Goal: Task Accomplishment & Management: Use online tool/utility

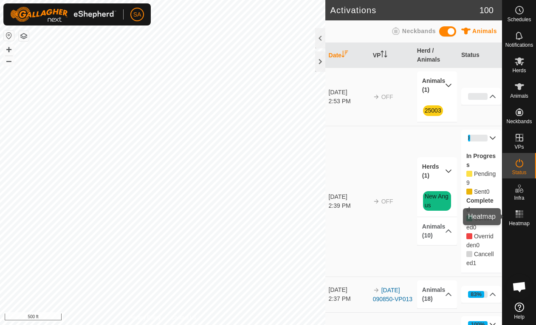
click at [510, 216] on div "Heatmap" at bounding box center [519, 216] width 34 height 25
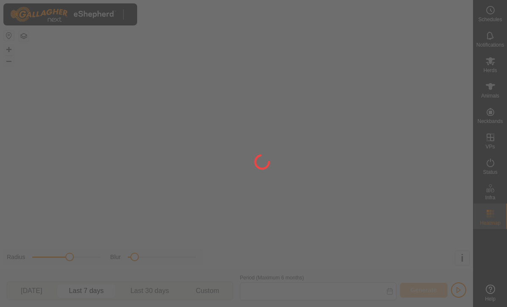
type input "[DATE] - [DATE]"
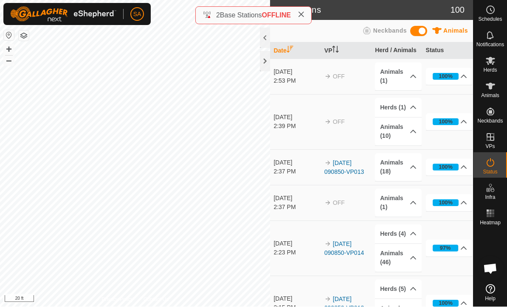
click at [264, 58] on div at bounding box center [265, 61] width 10 height 20
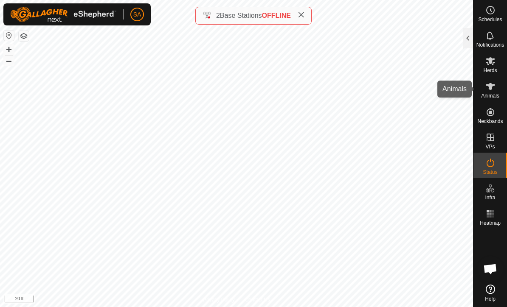
click at [492, 90] on icon at bounding box center [490, 86] width 10 height 10
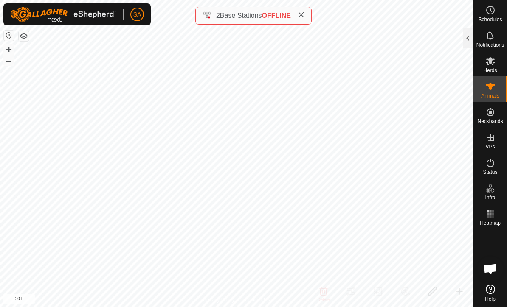
click at [469, 36] on div at bounding box center [468, 38] width 10 height 20
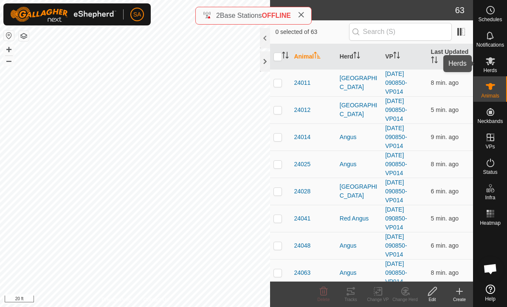
click at [488, 62] on icon at bounding box center [490, 61] width 10 height 10
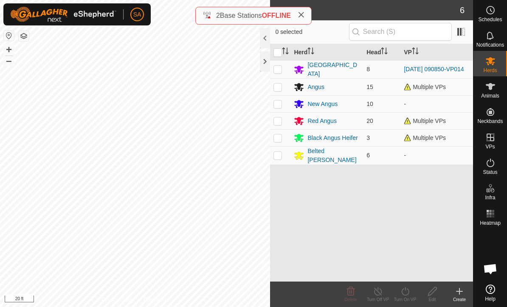
click at [280, 103] on p-checkbox at bounding box center [277, 104] width 8 height 7
checkbox input "true"
click at [406, 297] on div "Turn On VP" at bounding box center [404, 300] width 27 height 6
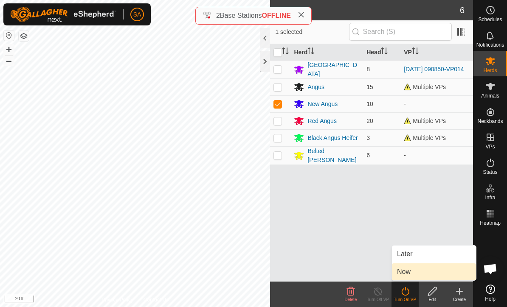
click at [418, 272] on link "Now" at bounding box center [434, 272] width 84 height 17
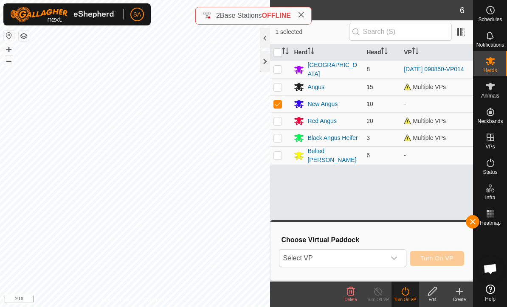
click at [399, 258] on div "dropdown trigger" at bounding box center [393, 258] width 17 height 17
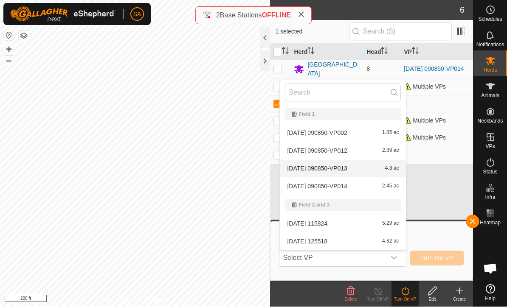
click at [357, 172] on div "2025-09-13 090850-VP013 4.3 ac" at bounding box center [343, 169] width 116 height 10
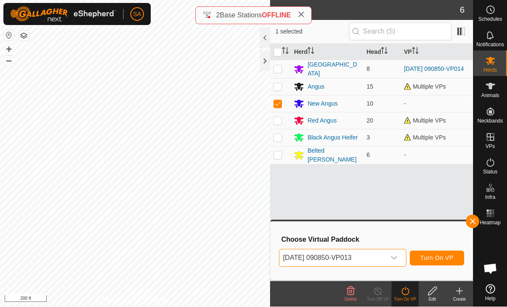
click at [396, 256] on icon "dropdown trigger" at bounding box center [393, 258] width 7 height 7
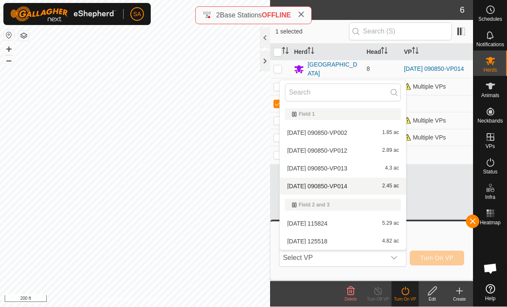
click at [398, 188] on span "2.45 ac" at bounding box center [390, 187] width 17 height 6
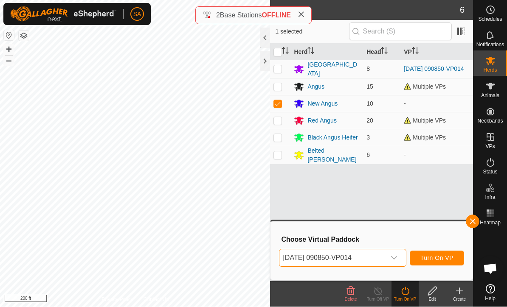
click at [439, 258] on span "Turn On VP" at bounding box center [436, 258] width 33 height 7
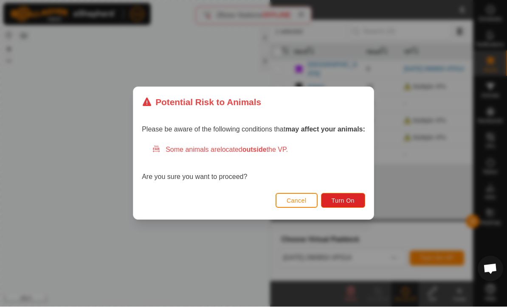
click at [350, 199] on span "Turn On" at bounding box center [342, 201] width 23 height 7
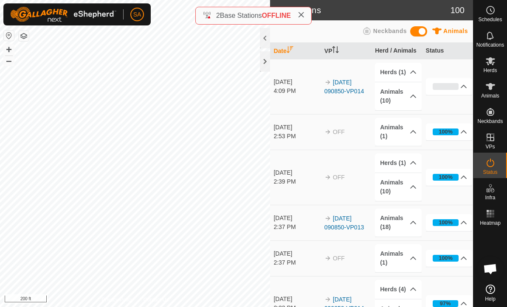
click at [401, 69] on p-accordion-header "Herds (1)" at bounding box center [398, 72] width 47 height 19
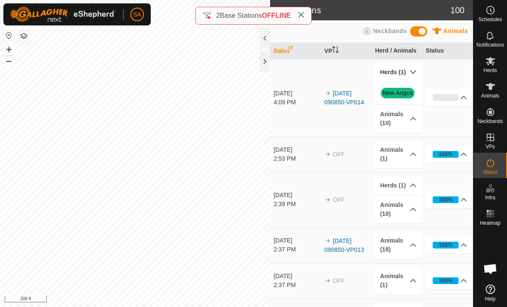
click at [398, 117] on p-accordion-header "Animals (10)" at bounding box center [398, 119] width 47 height 28
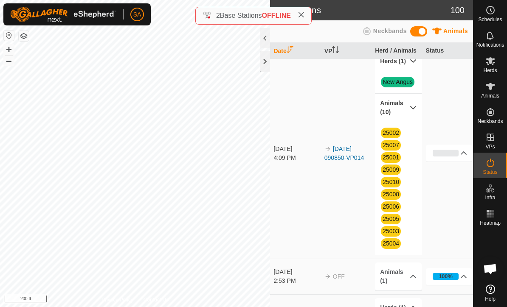
scroll to position [6, 0]
